Goal: Information Seeking & Learning: Learn about a topic

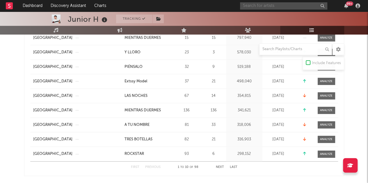
click at [262, 6] on input "text" at bounding box center [283, 5] width 87 height 7
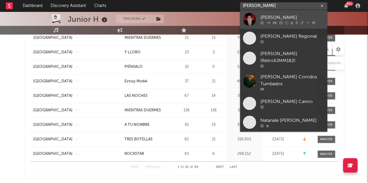
type input "[PERSON_NAME]"
click at [302, 17] on div "[PERSON_NAME]" at bounding box center [292, 17] width 64 height 7
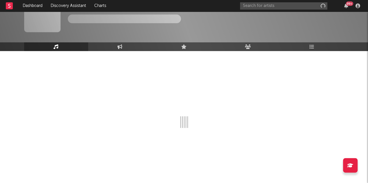
scroll to position [19, 0]
select select "6m"
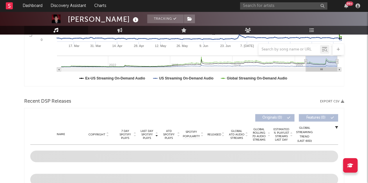
scroll to position [0, 0]
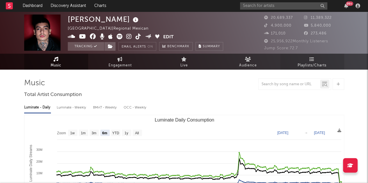
click at [309, 64] on span "Playlists/Charts" at bounding box center [311, 65] width 29 height 7
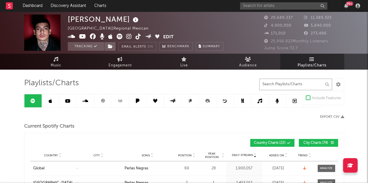
click at [279, 84] on input "text" at bounding box center [295, 85] width 73 height 12
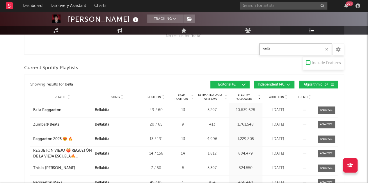
scroll to position [262, 0]
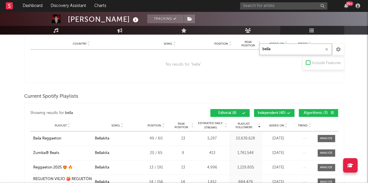
type input "bella"
drag, startPoint x: 278, startPoint y: 114, endPoint x: 294, endPoint y: 111, distance: 16.4
click at [278, 114] on button "Independent ( 40 )" at bounding box center [274, 113] width 40 height 8
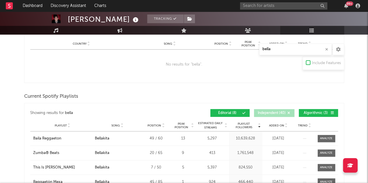
click at [329, 110] on button "Algorithmic ( 3 )" at bounding box center [317, 113] width 39 height 8
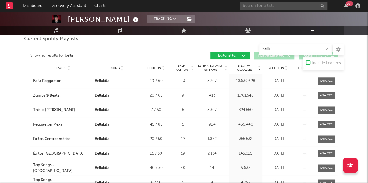
scroll to position [320, 0]
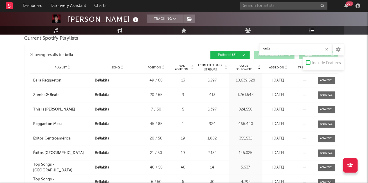
click at [285, 68] on icon at bounding box center [285, 69] width 3 height 2
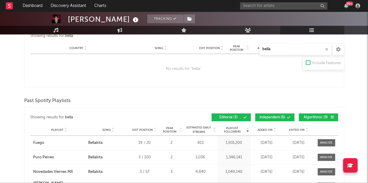
scroll to position [785, 0]
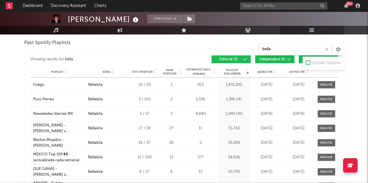
click at [271, 60] on button "Independent ( 6 )" at bounding box center [274, 60] width 39 height 8
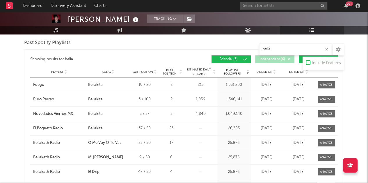
click at [300, 60] on button "Algorithmic ( 9 )" at bounding box center [317, 60] width 39 height 8
